Goal: Task Accomplishment & Management: Complete application form

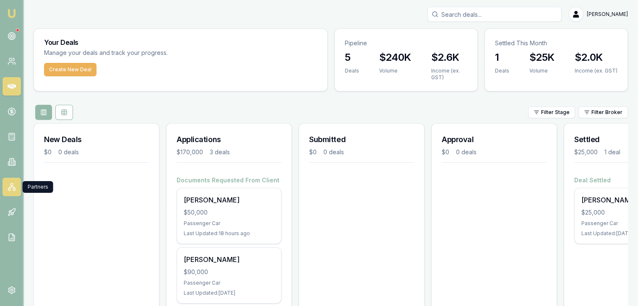
click at [9, 187] on icon at bounding box center [12, 187] width 8 height 8
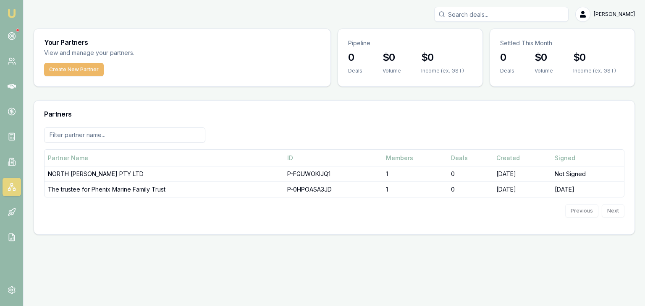
click at [73, 69] on button "Create New Partner" at bounding box center [74, 69] width 60 height 13
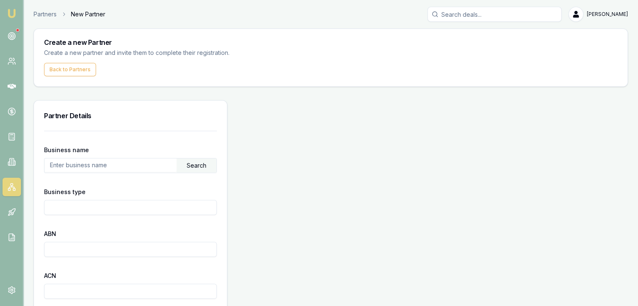
click at [53, 168] on input "text" at bounding box center [110, 165] width 132 height 13
click at [198, 164] on div "Search" at bounding box center [197, 166] width 40 height 14
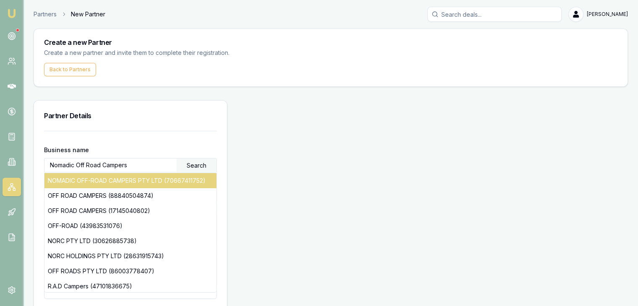
click at [85, 178] on div "NOMADIC OFF-ROAD CAMPERS PTY LTD (70667411752)" at bounding box center [130, 180] width 172 height 15
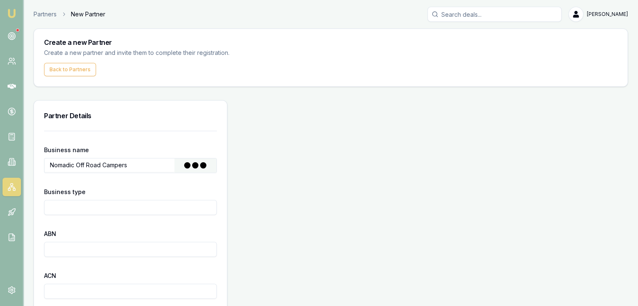
type input "NOMADIC OFF-ROAD CAMPERS PTY LTD"
type input "Australian Private Company"
type input "70667411752"
type input "667411752"
type input "2023-04-21"
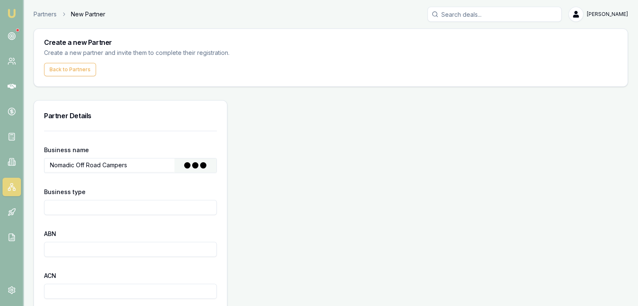
type input "2023-04-21"
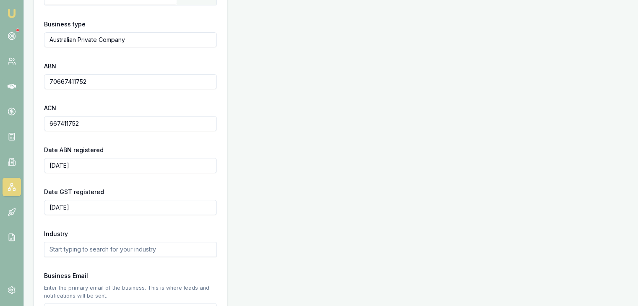
scroll to position [210, 0]
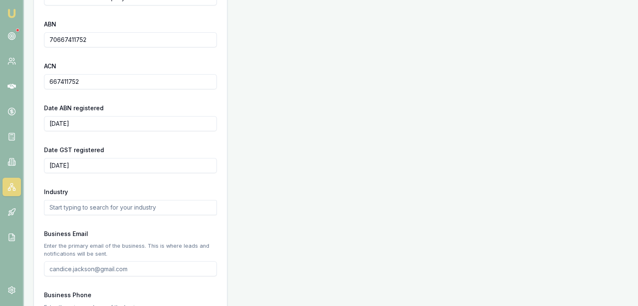
click at [62, 208] on input "text" at bounding box center [130, 207] width 173 height 15
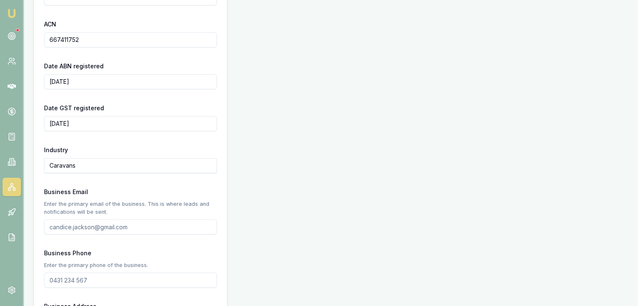
scroll to position [294, 0]
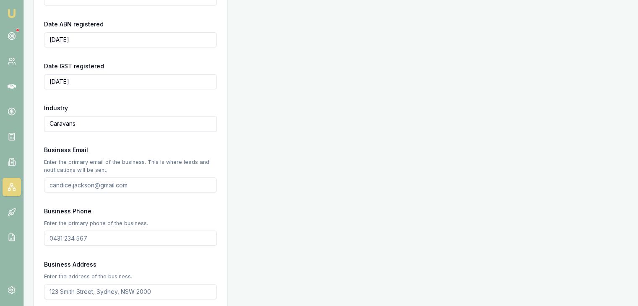
type input "Caravans"
click at [55, 184] on input "Business Email" at bounding box center [130, 185] width 173 height 15
paste input "adam.m@nomadiccampers.com.au"
type input "adam.m@nomadiccampers.com.au"
click at [70, 237] on input "Business Phone" at bounding box center [130, 238] width 173 height 15
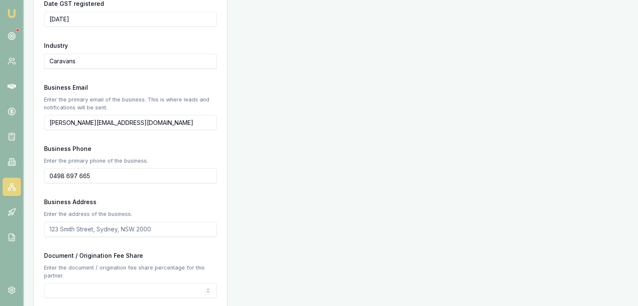
scroll to position [420, 0]
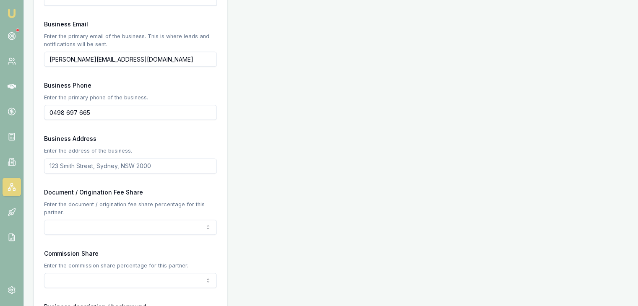
type input "0498 697 665"
click at [57, 165] on input "Business Address" at bounding box center [130, 166] width 173 height 15
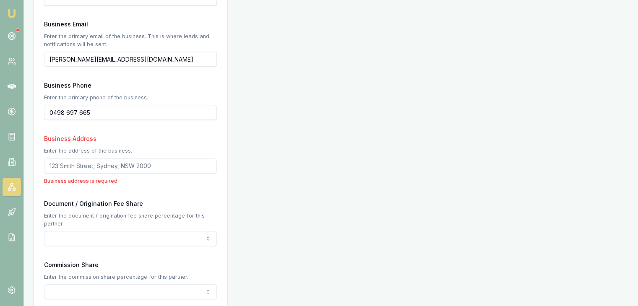
paste input "3/22 Village Centre Way Forest Glen 4556"
type input "3/22 Village Centre Way Forest Glen 4556"
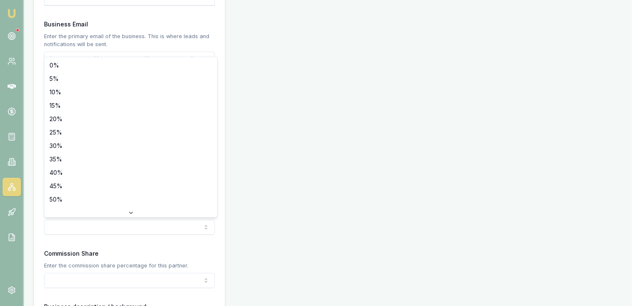
select select "50"
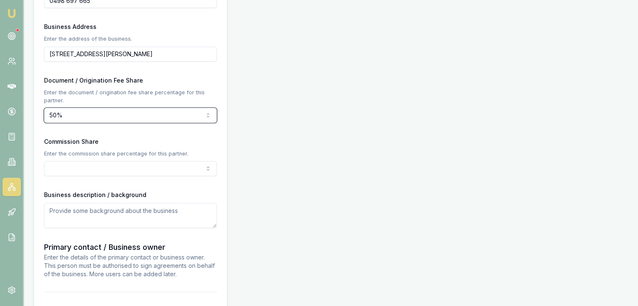
scroll to position [546, 0]
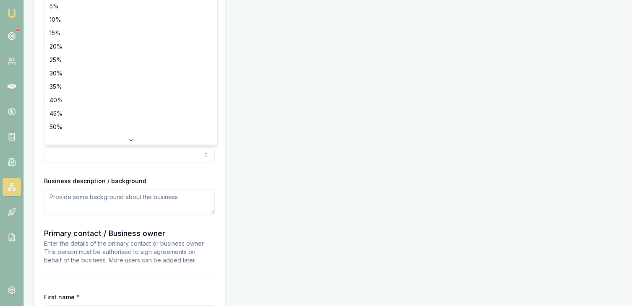
select select "50"
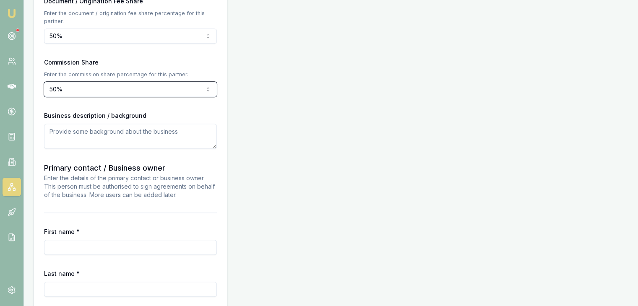
scroll to position [630, 0]
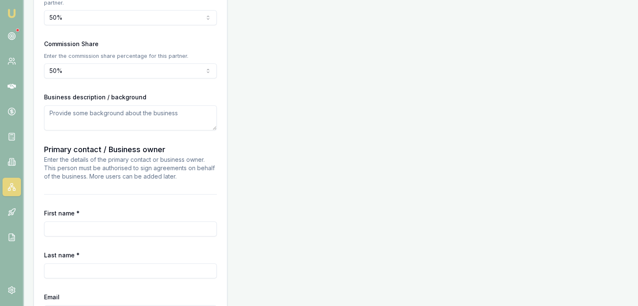
click at [89, 118] on textarea at bounding box center [130, 117] width 173 height 25
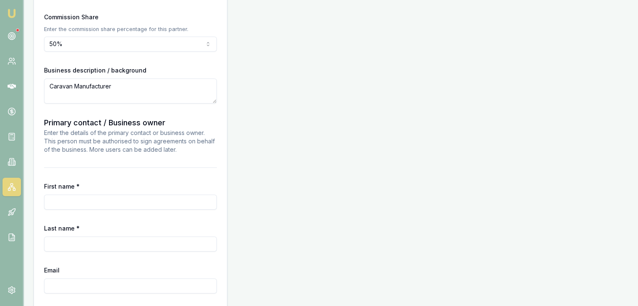
scroll to position [672, 0]
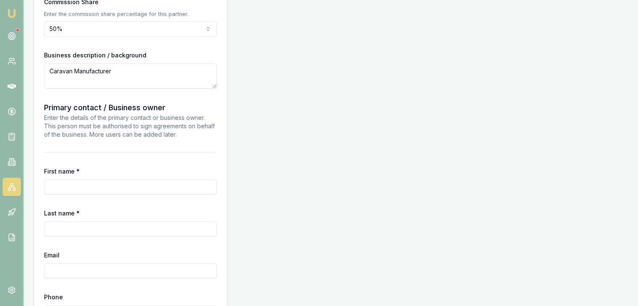
type textarea "Caravan Manufacturer"
click at [76, 185] on input "First name *" at bounding box center [130, 187] width 173 height 15
type input "Adam"
type input "Mathieson"
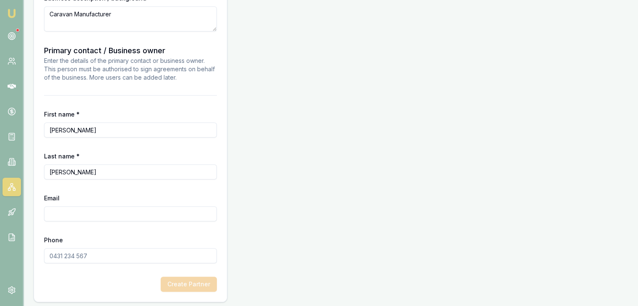
scroll to position [731, 0]
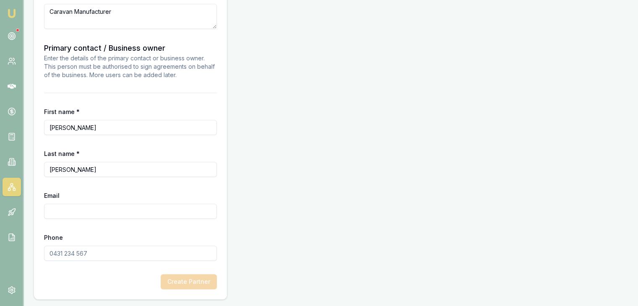
click at [45, 255] on input "Phone" at bounding box center [130, 253] width 173 height 15
type input "0498 697 665"
click at [50, 216] on input "Email" at bounding box center [130, 211] width 173 height 15
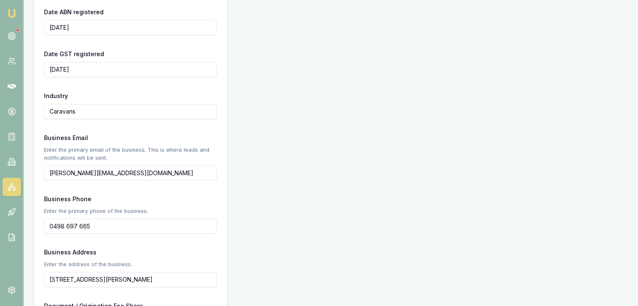
scroll to position [311, 0]
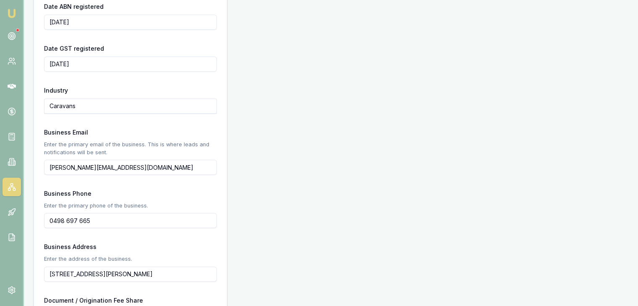
drag, startPoint x: 150, startPoint y: 167, endPoint x: 26, endPoint y: 173, distance: 124.4
click at [26, 173] on main "Create a new Partner Create a new partner and invite them to complete their reg…" at bounding box center [331, 218] width 615 height 1003
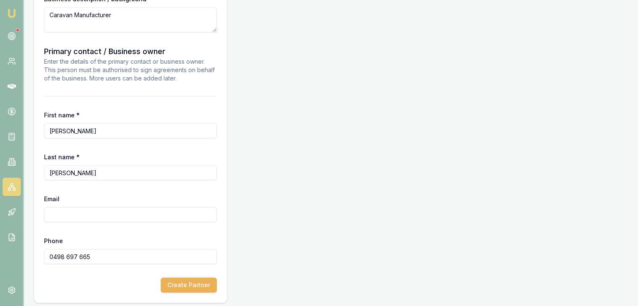
scroll to position [731, 0]
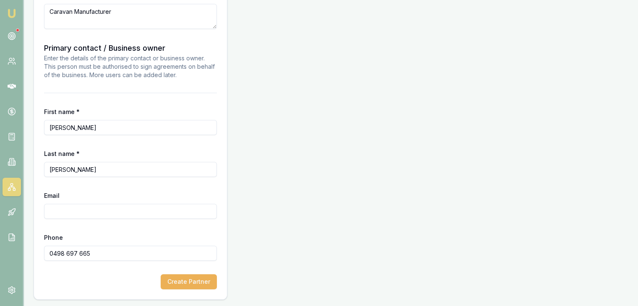
click at [67, 213] on input "Email" at bounding box center [130, 211] width 173 height 15
paste input "adam.m@nomadiccampers.com.au"
type input "adam.m@nomadiccampers.com.au"
click at [183, 283] on button "Create Partner" at bounding box center [189, 282] width 56 height 15
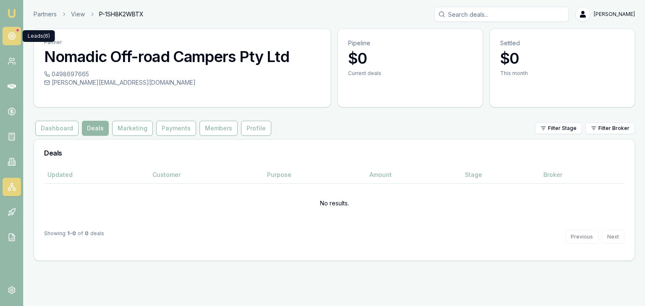
click at [9, 34] on icon at bounding box center [12, 36] width 8 height 8
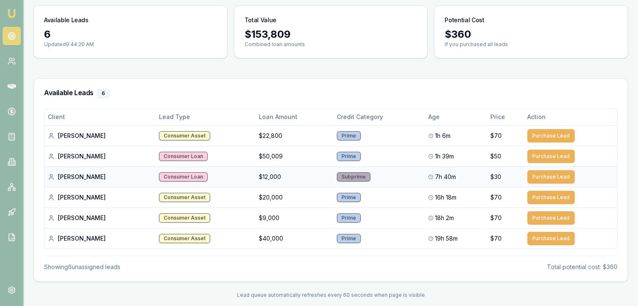
scroll to position [75, 0]
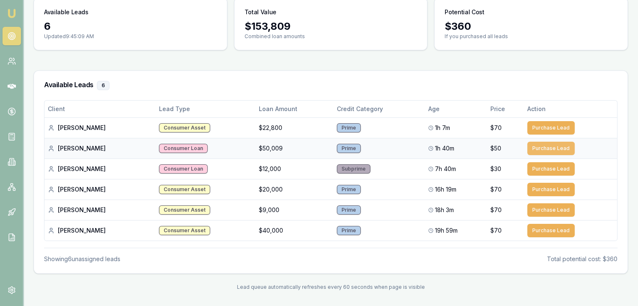
click at [547, 147] on button "Purchase Lead" at bounding box center [551, 148] width 47 height 13
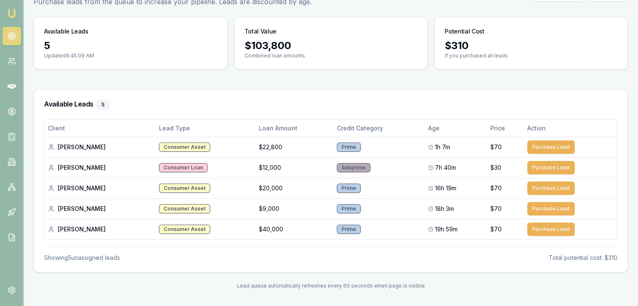
scroll to position [54, 0]
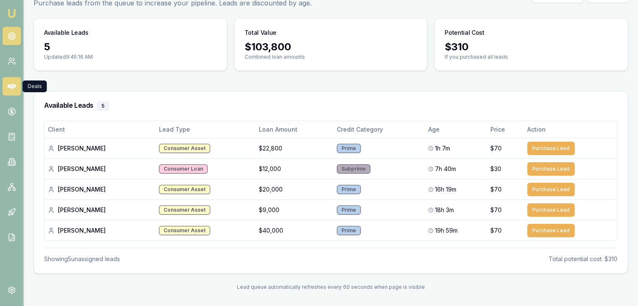
click at [10, 84] on icon at bounding box center [12, 86] width 8 height 5
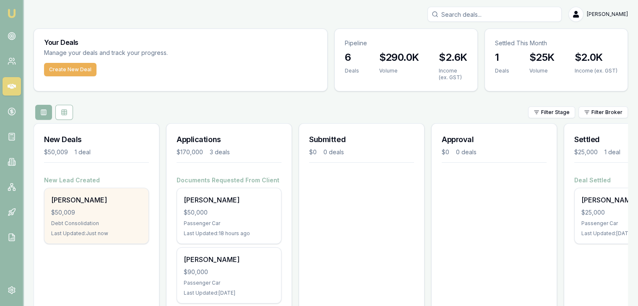
click at [77, 219] on div "Selena Isobel $50,009 Debt Consolidation Last Updated: Just now" at bounding box center [96, 215] width 104 height 55
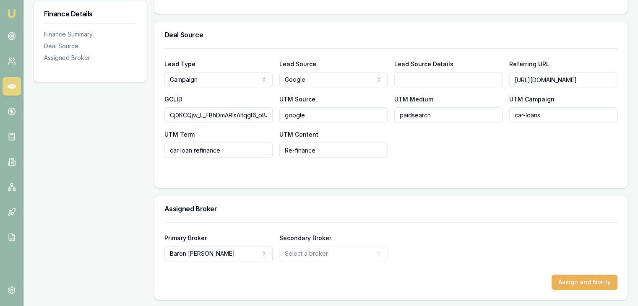
scroll to position [0, 97]
drag, startPoint x: 513, startPoint y: 80, endPoint x: 644, endPoint y: 66, distance: 132.1
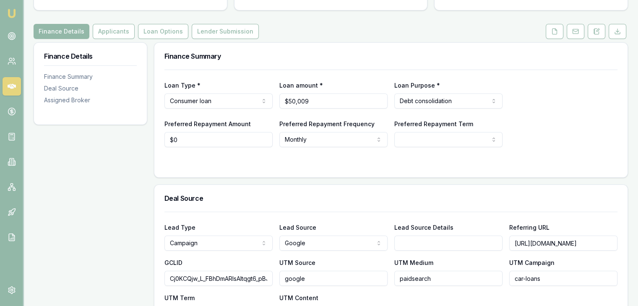
scroll to position [0, 0]
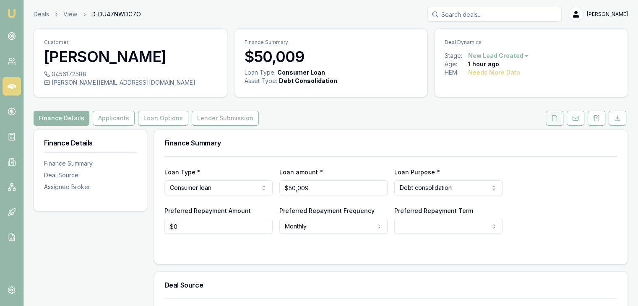
click at [554, 118] on icon at bounding box center [555, 118] width 7 height 7
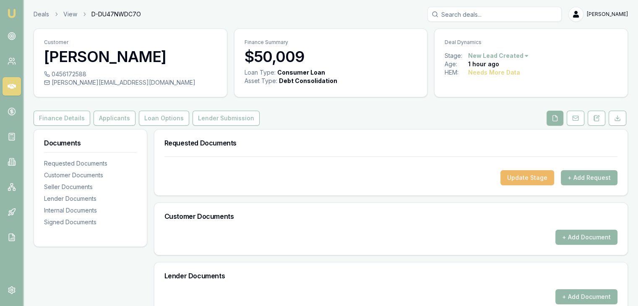
click at [534, 178] on button "Update Stage" at bounding box center [528, 177] width 54 height 15
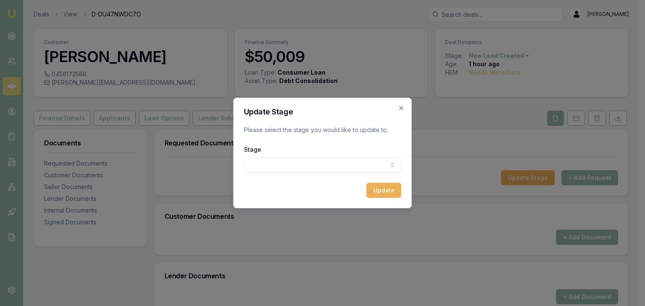
click at [304, 162] on body "Emu Broker Deals View D-DU47NWDC7O [PERSON_NAME] Toggle Menu Customer [PERSON_N…" at bounding box center [319, 153] width 638 height 306
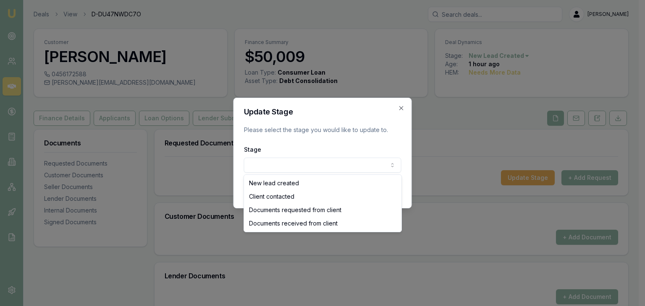
select select "CLIENT_CONTACTED"
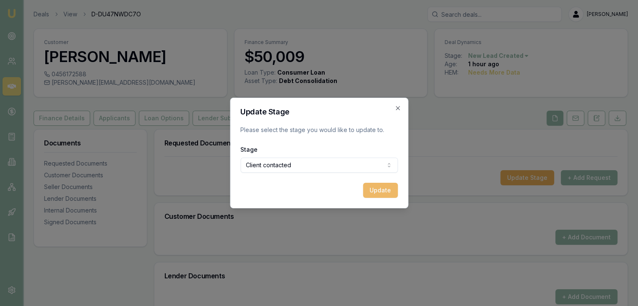
click at [380, 191] on button "Update" at bounding box center [380, 190] width 35 height 15
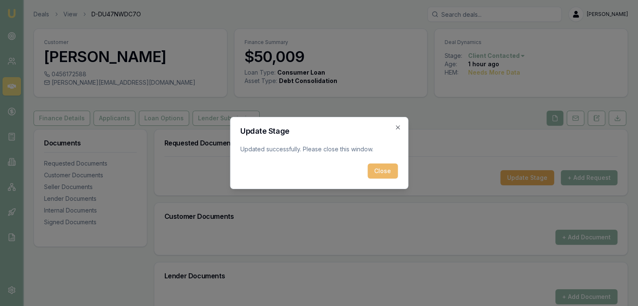
click at [378, 177] on button "Close" at bounding box center [383, 171] width 30 height 15
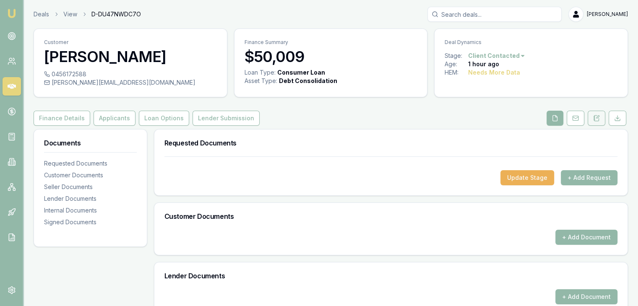
click at [597, 117] on icon at bounding box center [598, 117] width 3 height 3
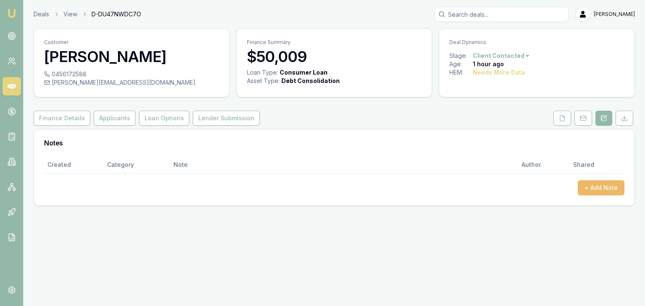
click at [603, 186] on button "+ Add Note" at bounding box center [601, 187] width 47 height 15
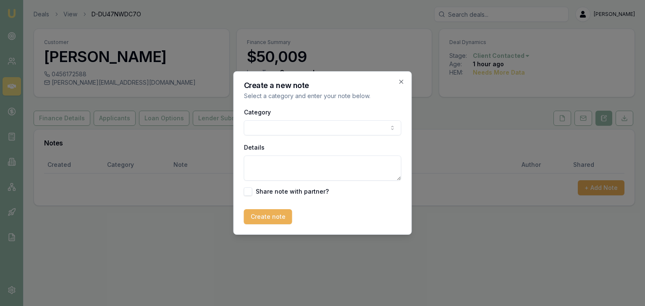
click at [283, 130] on body "Emu Broker Deals View D-DU47NWDC7O [PERSON_NAME] Toggle Menu Customer [PERSON_N…" at bounding box center [322, 153] width 645 height 306
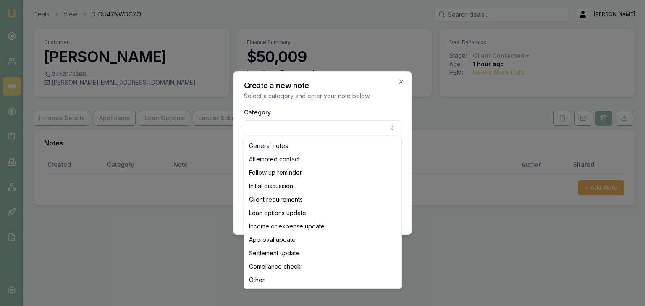
select select "INITIAL_DISCUSSION"
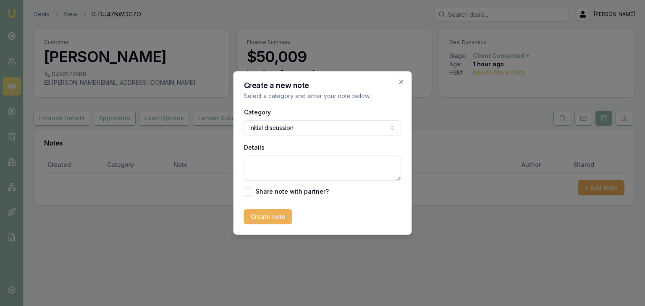
click at [267, 168] on textarea "Details" at bounding box center [322, 168] width 157 height 25
type textarea "Spoke to client she is looking to consolodate 2 car loans"
click at [269, 219] on button "Create note" at bounding box center [268, 216] width 48 height 15
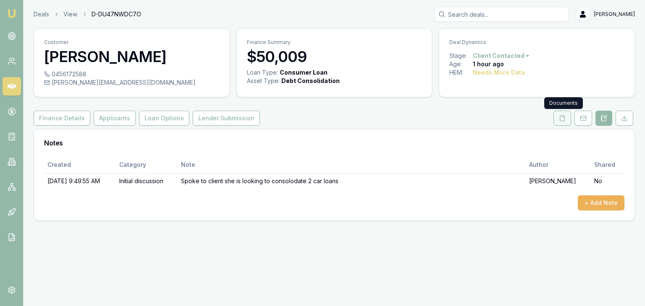
click at [562, 116] on icon at bounding box center [562, 118] width 7 height 7
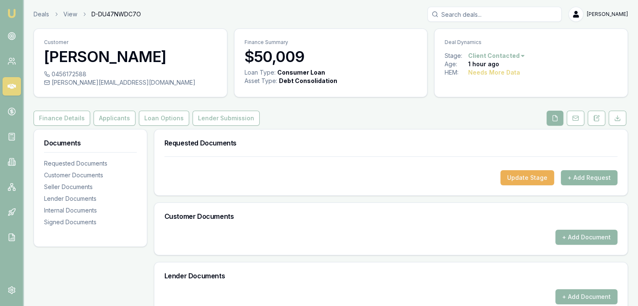
click at [595, 177] on button "+ Add Request" at bounding box center [589, 177] width 57 height 15
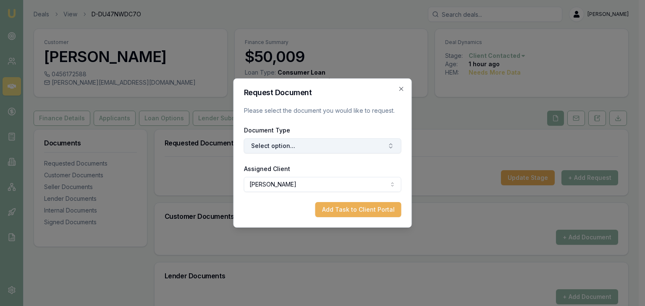
click at [308, 146] on button "Select option..." at bounding box center [322, 146] width 157 height 15
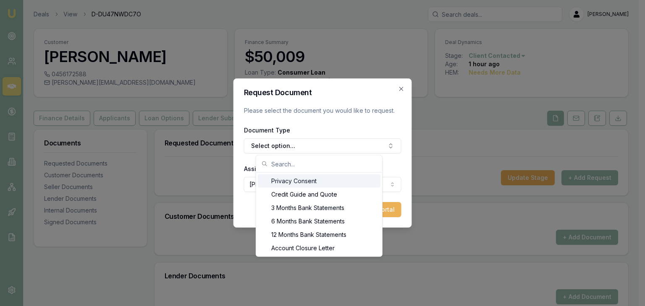
click at [301, 180] on div "Privacy Consent" at bounding box center [319, 181] width 123 height 13
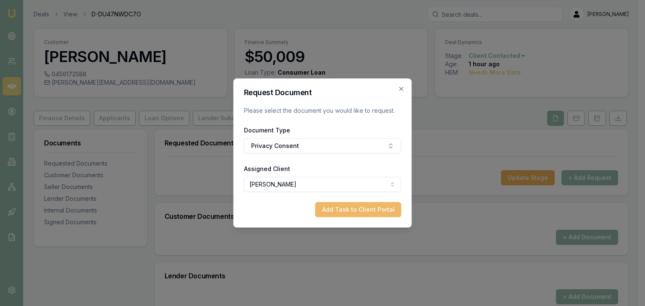
click at [329, 210] on button "Add Task to Client Portal" at bounding box center [358, 209] width 86 height 15
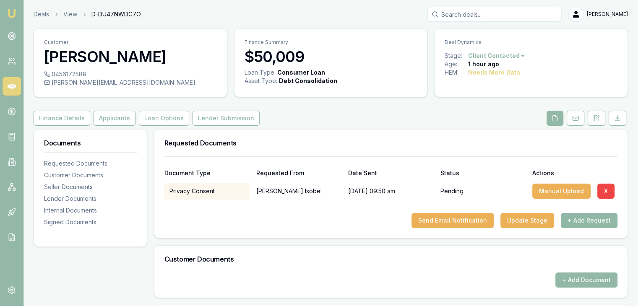
click at [583, 220] on button "+ Add Request" at bounding box center [589, 220] width 57 height 15
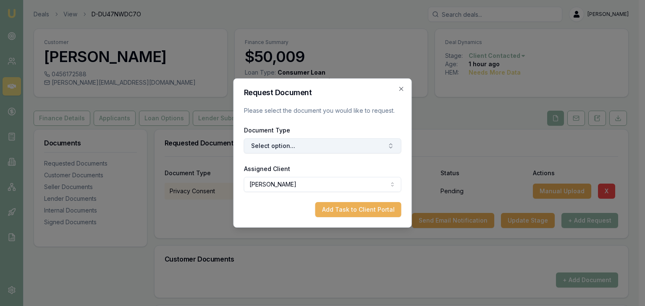
click at [269, 148] on button "Select option..." at bounding box center [322, 146] width 157 height 15
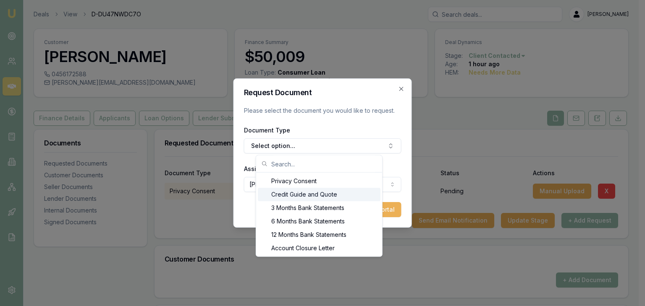
click at [279, 196] on div "Credit Guide and Quote" at bounding box center [319, 194] width 123 height 13
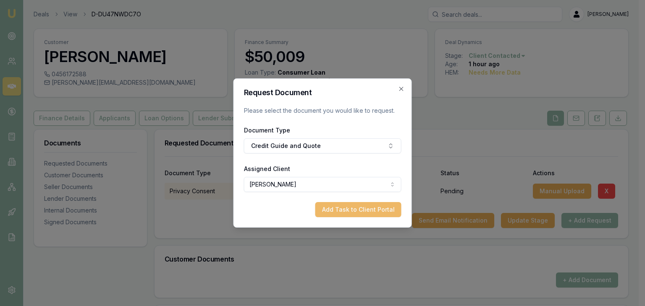
click at [362, 210] on button "Add Task to Client Portal" at bounding box center [358, 209] width 86 height 15
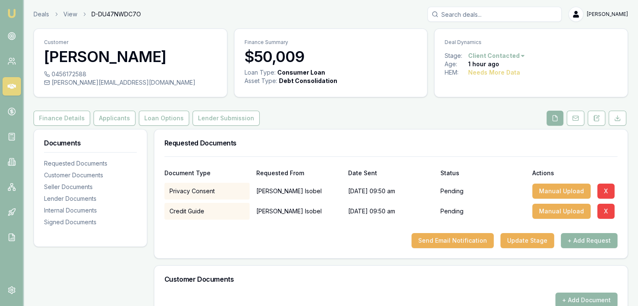
click at [589, 241] on button "+ Add Request" at bounding box center [589, 240] width 57 height 15
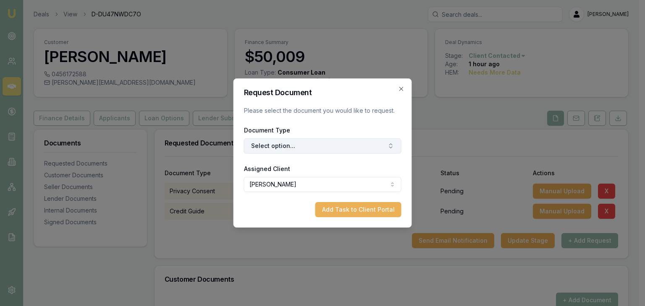
click at [392, 144] on icon "button" at bounding box center [390, 146] width 7 height 7
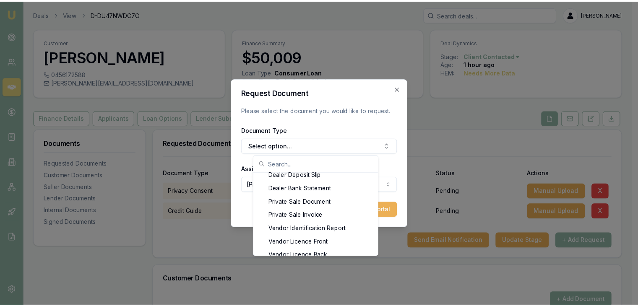
scroll to position [1121, 0]
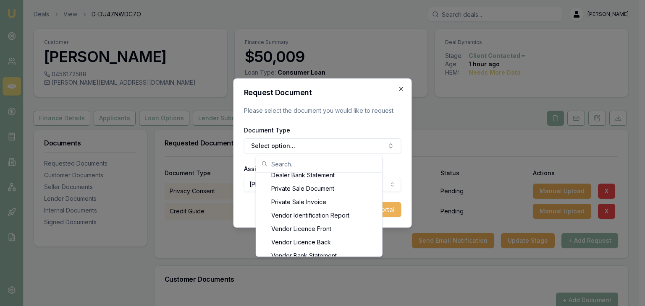
click at [401, 89] on icon "button" at bounding box center [401, 89] width 4 height 4
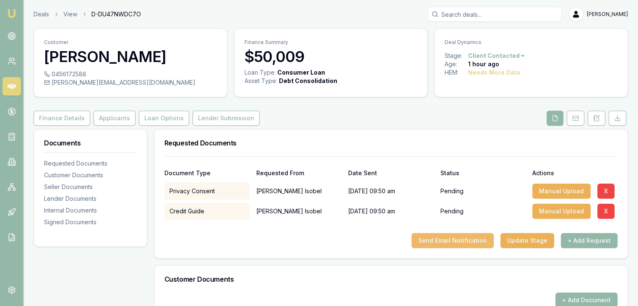
click at [440, 240] on button "Send Email Notification" at bounding box center [453, 240] width 82 height 15
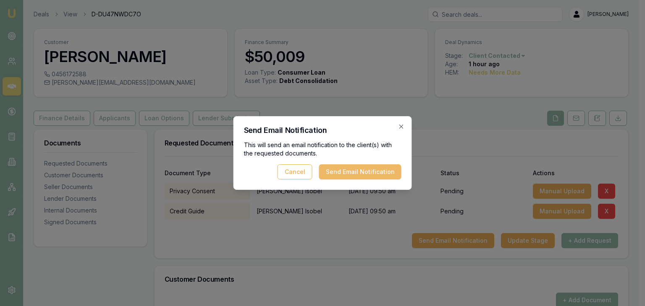
click at [339, 172] on button "Send Email Notification" at bounding box center [360, 172] width 82 height 15
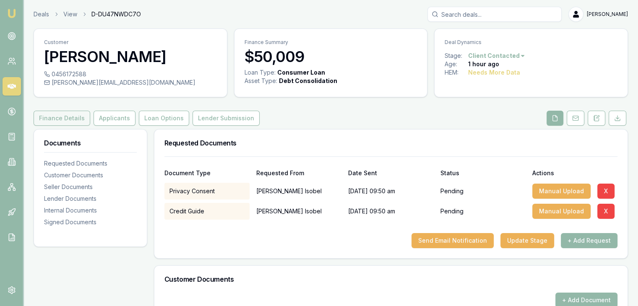
click at [65, 119] on button "Finance Details" at bounding box center [62, 118] width 57 height 15
